Goal: Find specific page/section: Find specific page/section

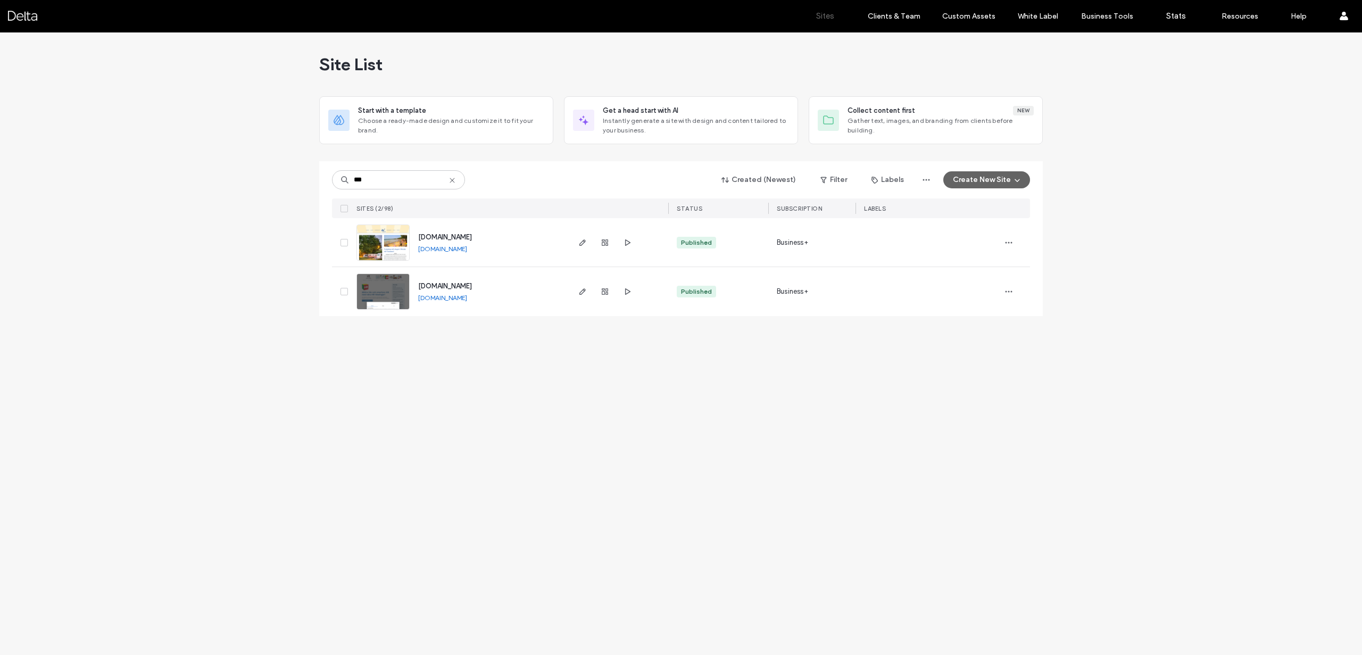
type input "***"
click at [430, 238] on span "[DOMAIN_NAME]" at bounding box center [445, 237] width 54 height 8
